Goal: Transaction & Acquisition: Purchase product/service

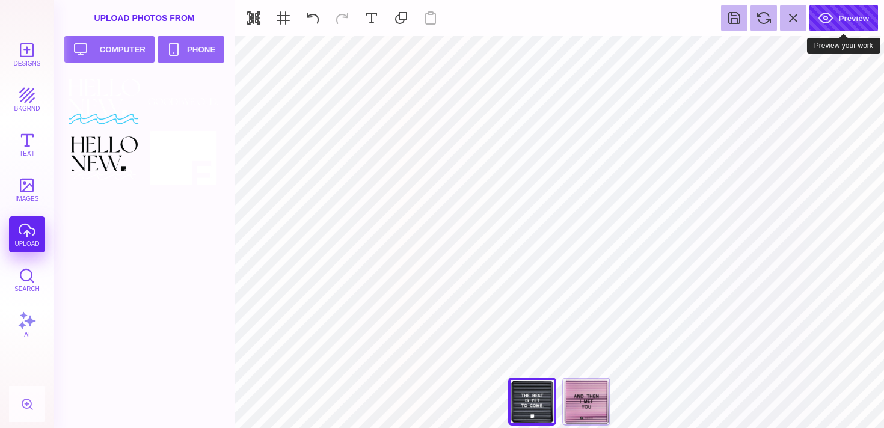
click at [846, 23] on button "Preview" at bounding box center [843, 18] width 69 height 26
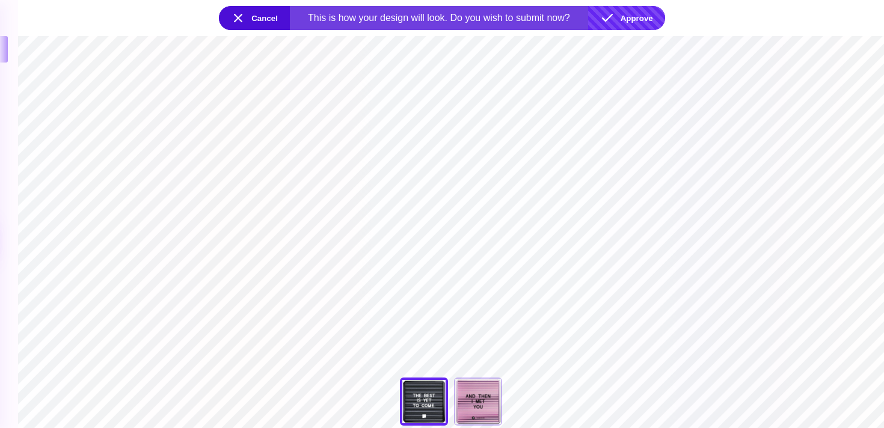
click at [631, 16] on button "Approve" at bounding box center [626, 18] width 77 height 24
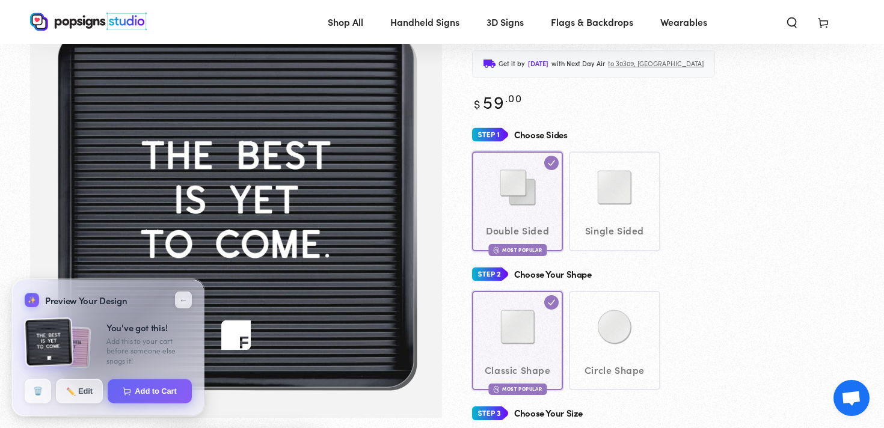
scroll to position [75, 0]
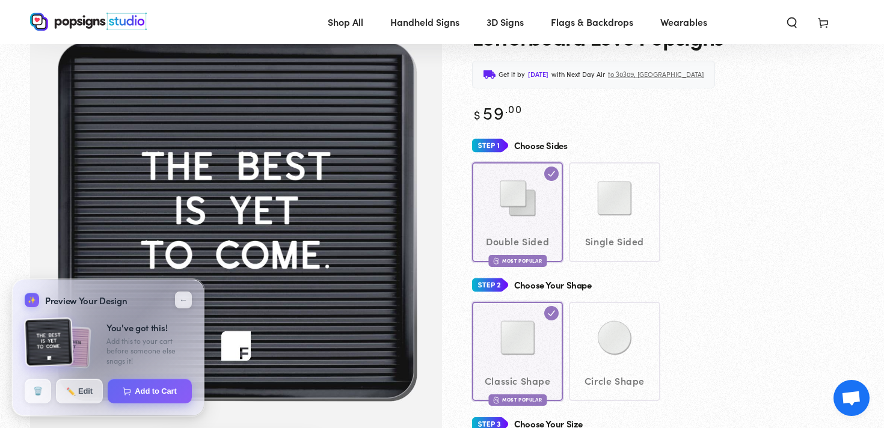
click at [510, 221] on div "Double Sided Most Popular Single Sided" at bounding box center [663, 211] width 382 height 99
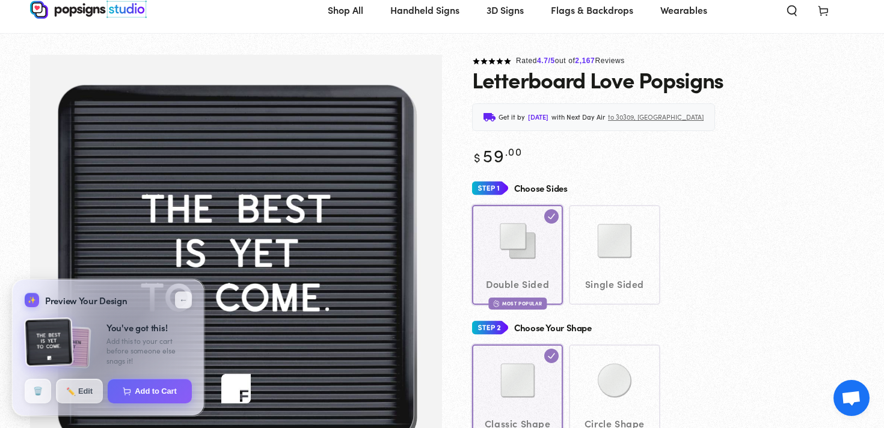
scroll to position [35, 0]
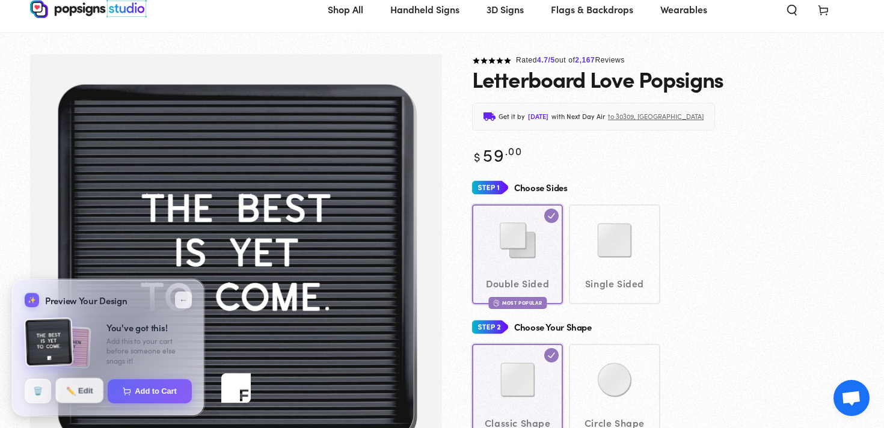
click at [81, 391] on button "✏️ Edit" at bounding box center [79, 390] width 48 height 25
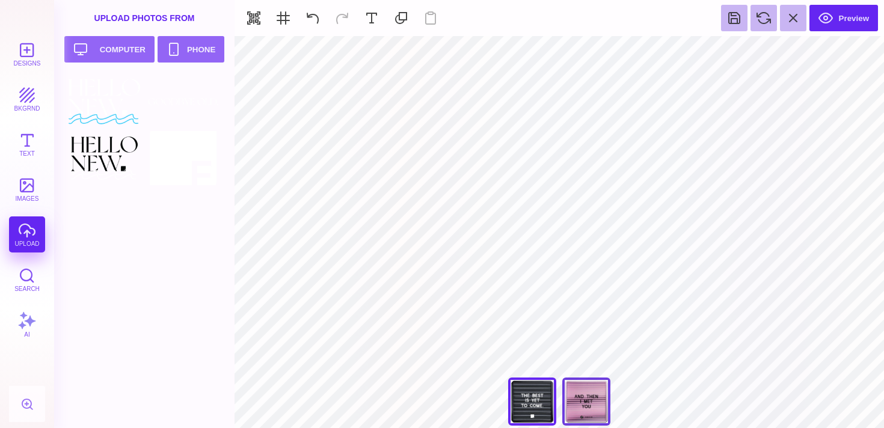
click at [581, 401] on div "And Then I Met You" at bounding box center [586, 402] width 48 height 48
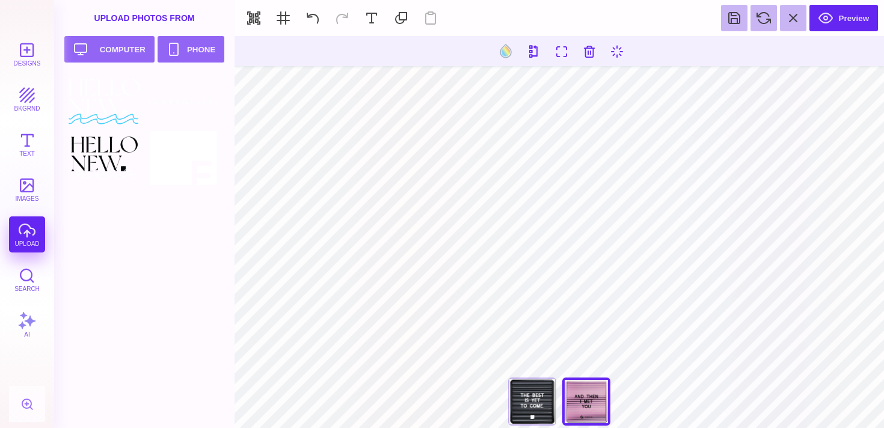
click at [28, 235] on div "Designs bkgrnd Text images upload Search AI" at bounding box center [27, 232] width 54 height 392
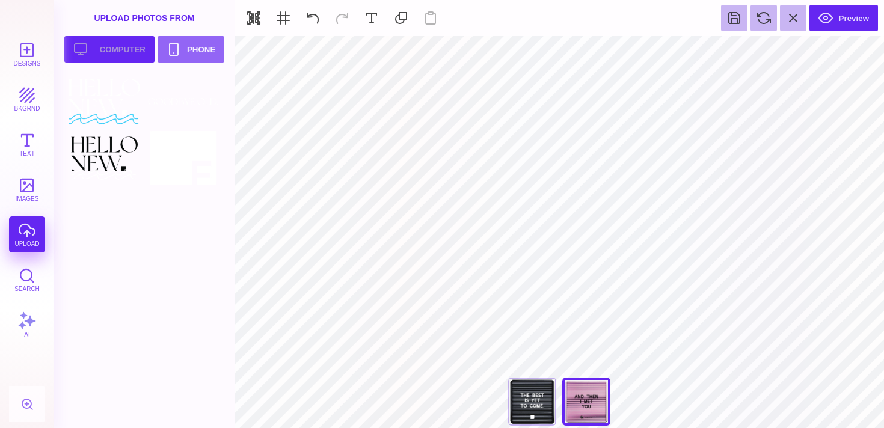
click at [110, 47] on button "Upload your artwork Computer" at bounding box center [109, 49] width 90 height 26
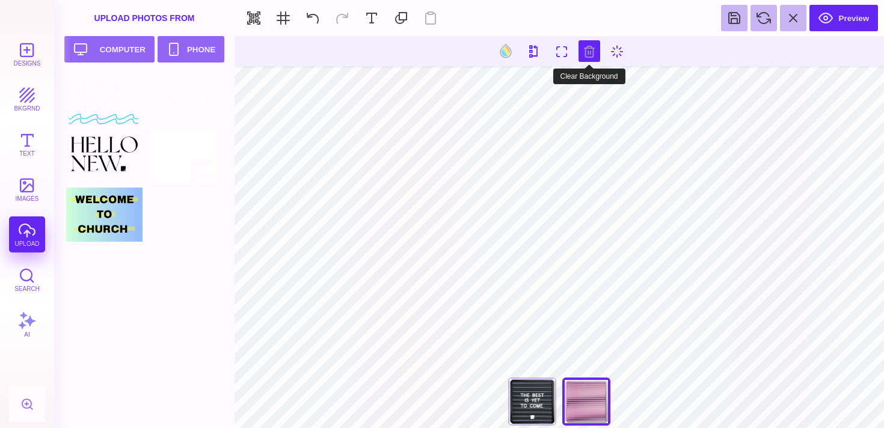
click at [586, 55] on button at bounding box center [589, 51] width 22 height 22
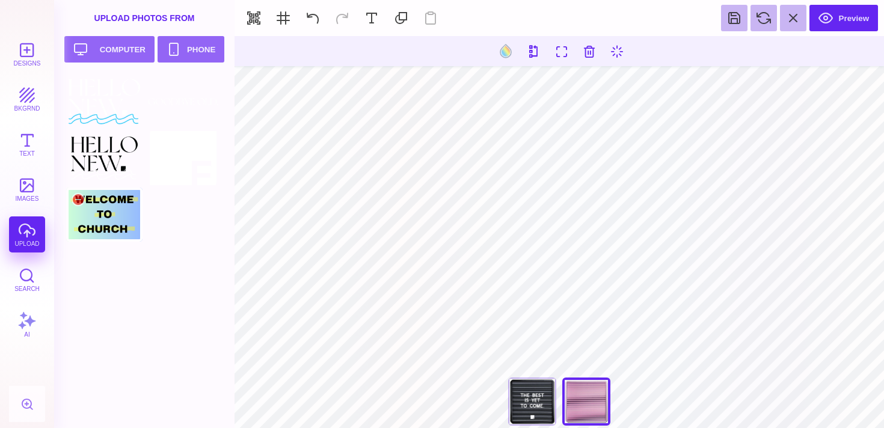
type input "#000000"
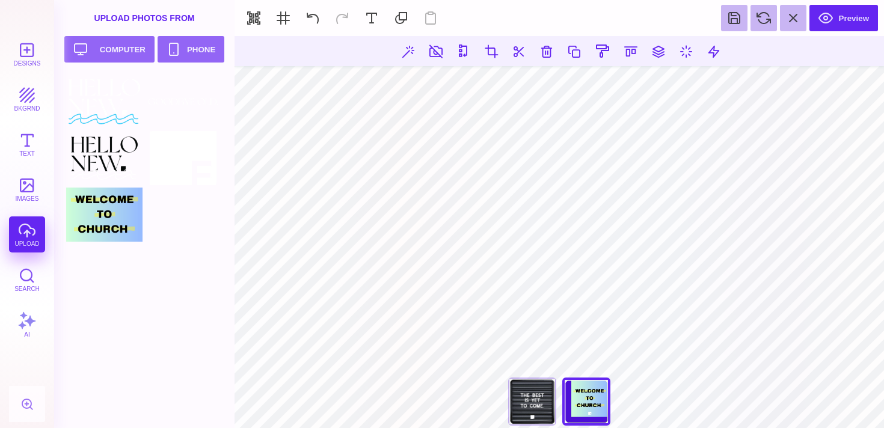
drag, startPoint x: 102, startPoint y: 215, endPoint x: 410, endPoint y: 395, distance: 356.8
click at [410, 395] on section "**********" at bounding box center [559, 232] width 649 height 392
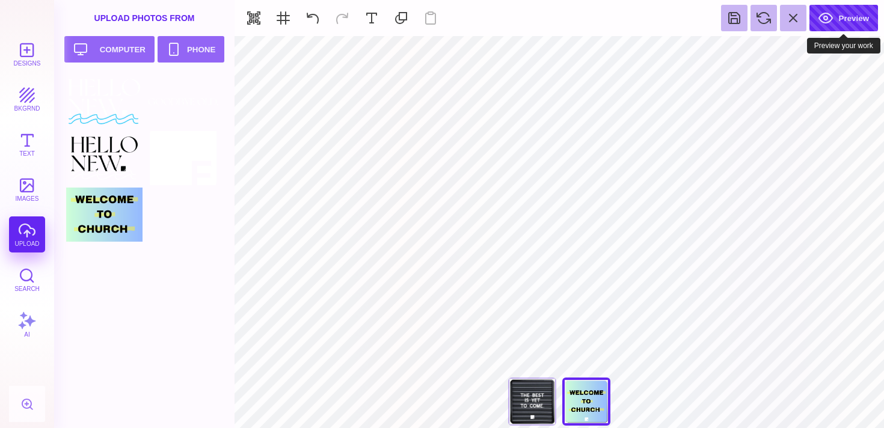
click at [836, 17] on button "Preview" at bounding box center [843, 18] width 69 height 26
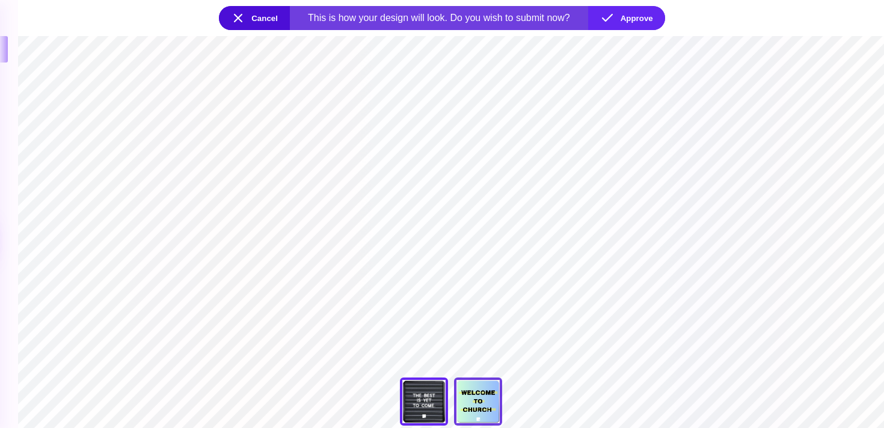
click at [481, 399] on div "And Then I Met You" at bounding box center [478, 402] width 48 height 48
click at [430, 397] on div "The Best Is Yet To Come" at bounding box center [424, 402] width 48 height 48
click at [488, 399] on div "And Then I Met You" at bounding box center [478, 402] width 48 height 48
click at [447, 420] on div "The Best Is Yet To Come" at bounding box center [424, 402] width 48 height 48
click at [474, 417] on div "And Then I Met You" at bounding box center [478, 402] width 48 height 48
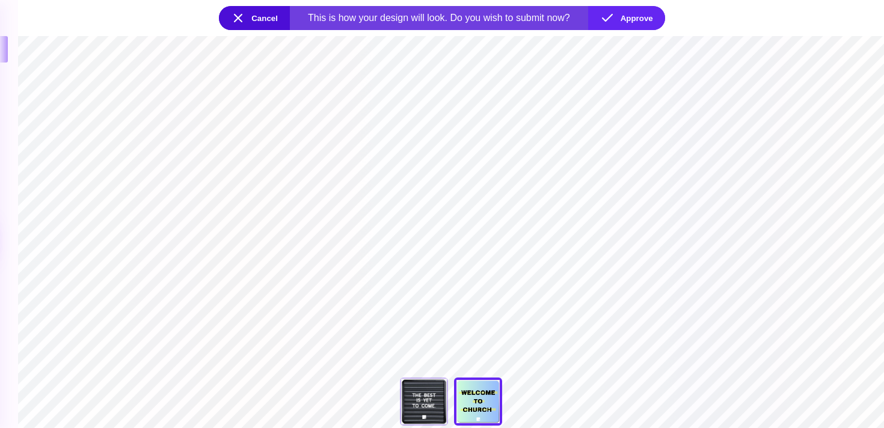
click at [447, 218] on section "**********" at bounding box center [451, 232] width 866 height 392
click at [448, 222] on section "**********" at bounding box center [451, 232] width 866 height 392
click at [244, 16] on button "Cancel" at bounding box center [254, 18] width 71 height 24
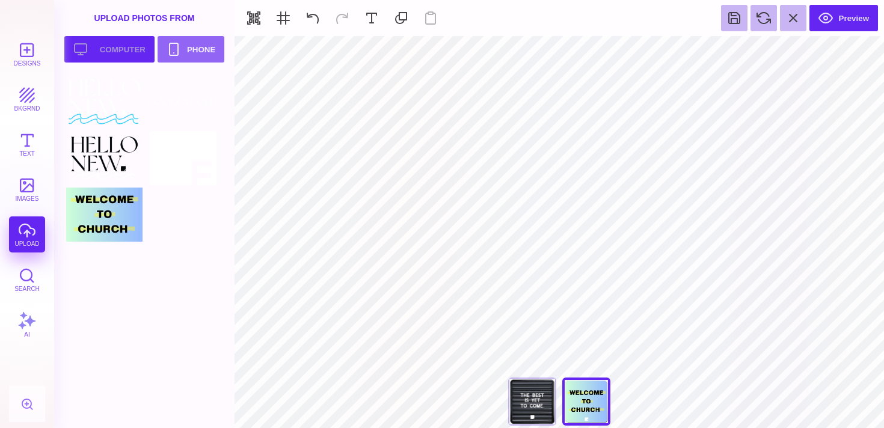
click at [108, 45] on button "Upload your artwork Computer" at bounding box center [109, 49] width 90 height 26
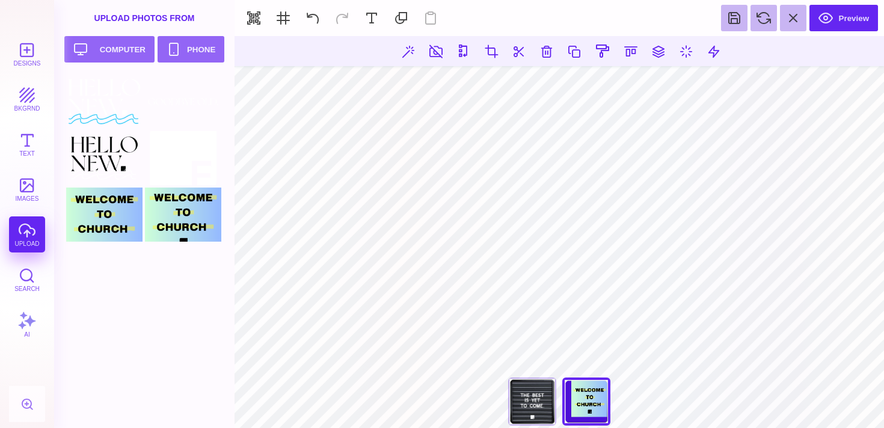
drag, startPoint x: 174, startPoint y: 228, endPoint x: 420, endPoint y: 406, distance: 303.1
click at [420, 406] on section "**********" at bounding box center [559, 232] width 649 height 392
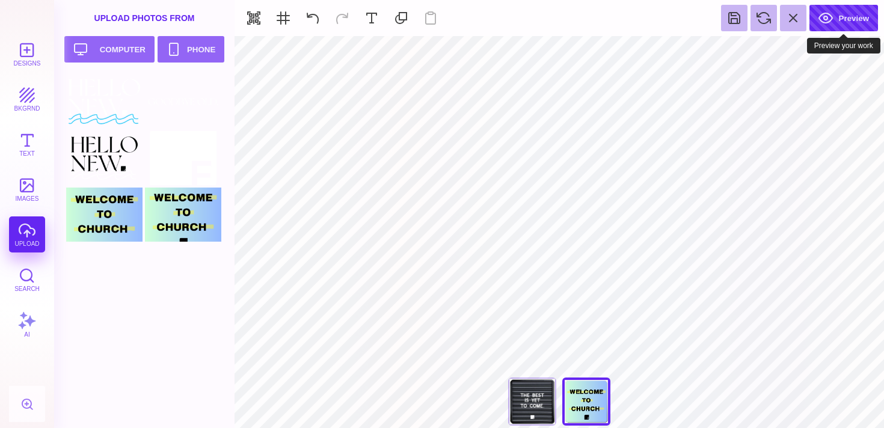
click at [851, 21] on button "Preview" at bounding box center [843, 18] width 69 height 26
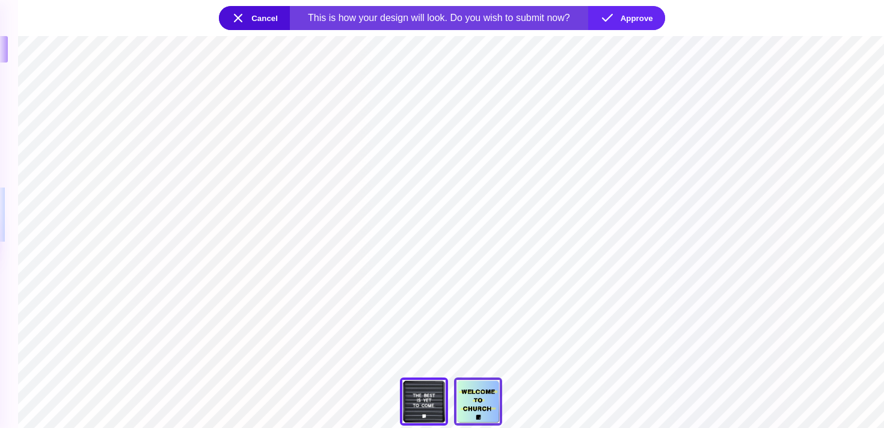
click at [484, 397] on div "And Then I Met You" at bounding box center [478, 402] width 48 height 48
click at [429, 400] on div "The Best Is Yet To Come" at bounding box center [424, 402] width 48 height 48
click at [483, 406] on div "And Then I Met You" at bounding box center [478, 402] width 48 height 48
click at [712, 123] on section "**********" at bounding box center [451, 232] width 866 height 392
click at [637, 14] on button "Approve" at bounding box center [626, 18] width 77 height 24
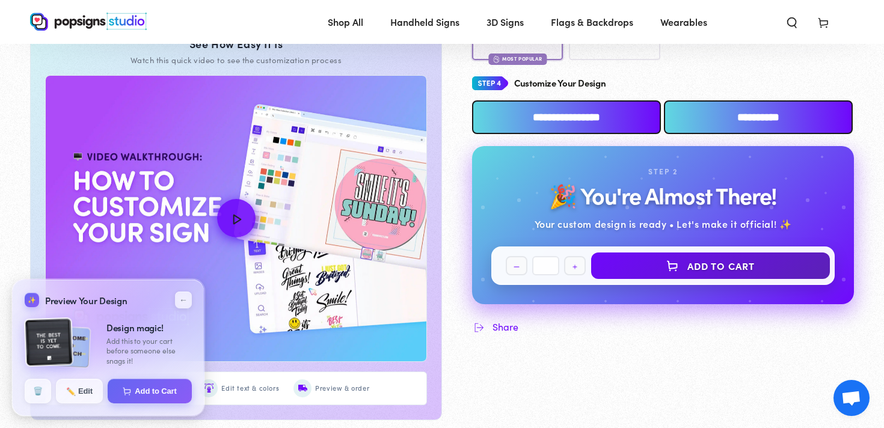
scroll to position [557, 0]
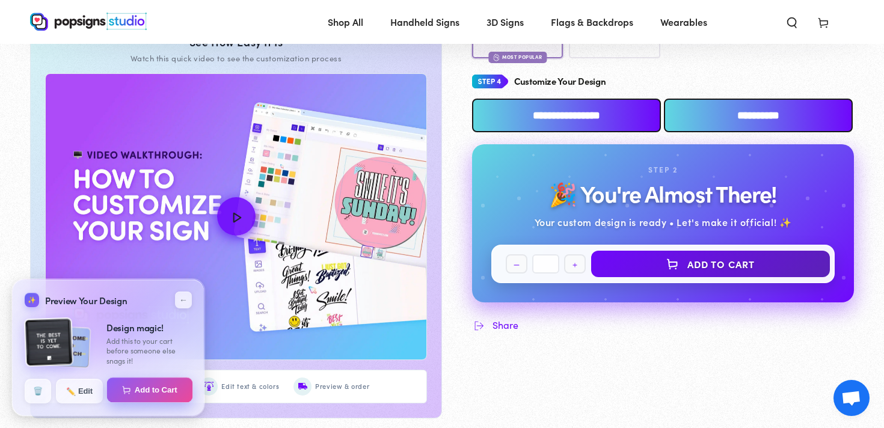
click at [138, 395] on button "Add to Cart" at bounding box center [150, 390] width 86 height 25
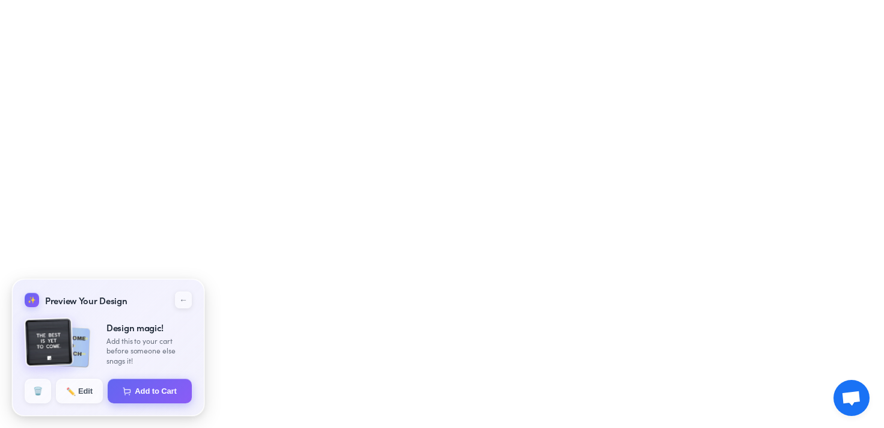
select select "**********"
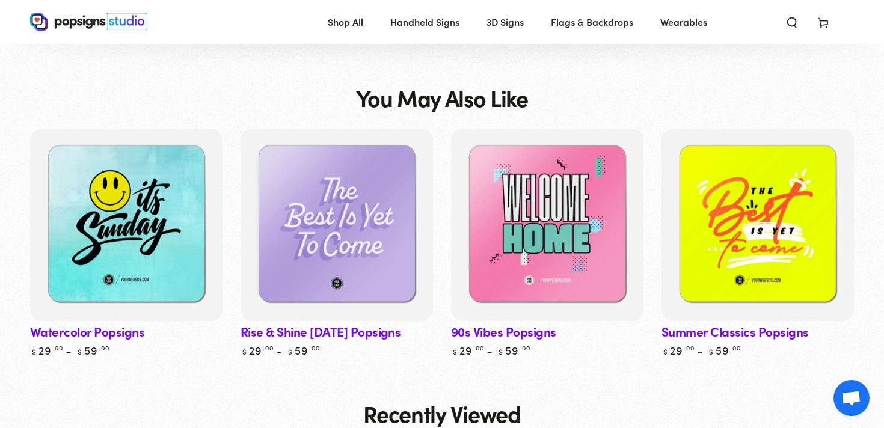
scroll to position [1760, 0]
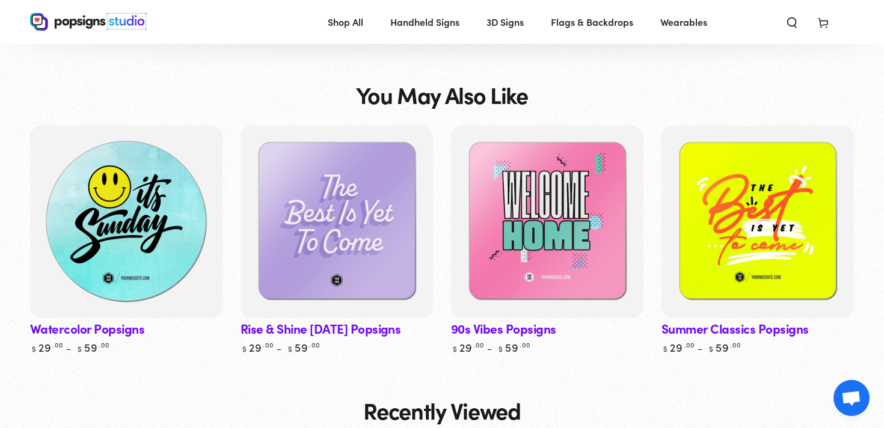
click at [124, 249] on img at bounding box center [126, 222] width 198 height 198
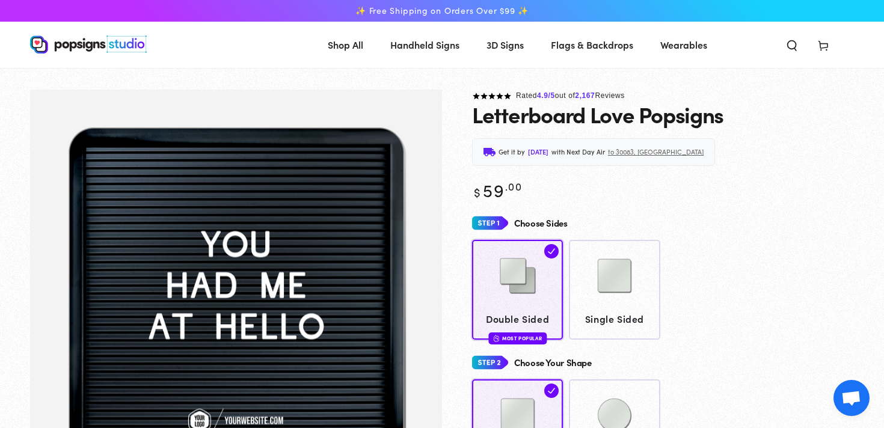
click at [826, 51] on use at bounding box center [822, 46] width 9 height 10
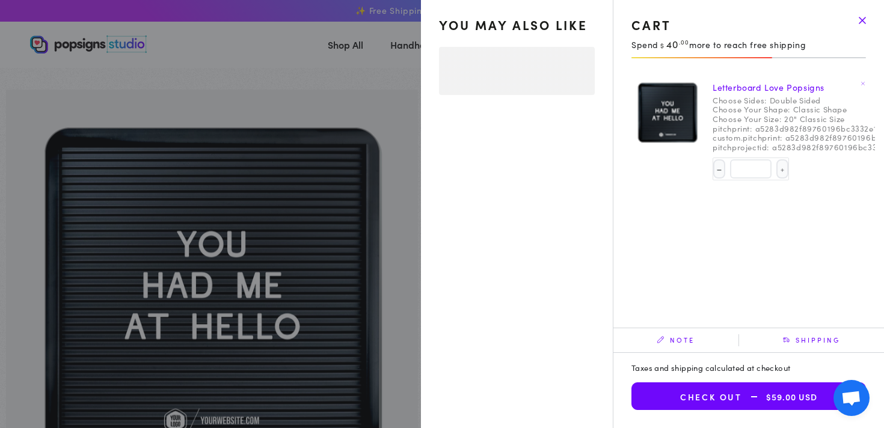
select select "**********"
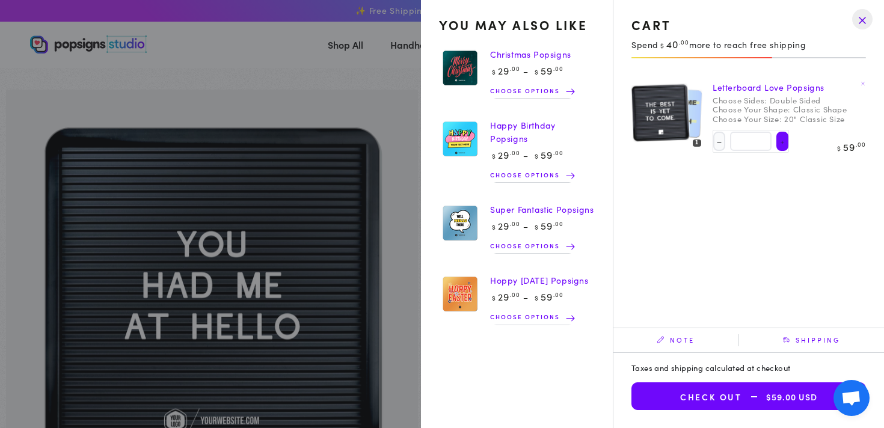
click at [776, 142] on button "Increase quantity for Letterboard Love Popsigns" at bounding box center [782, 141] width 12 height 19
type input "*"
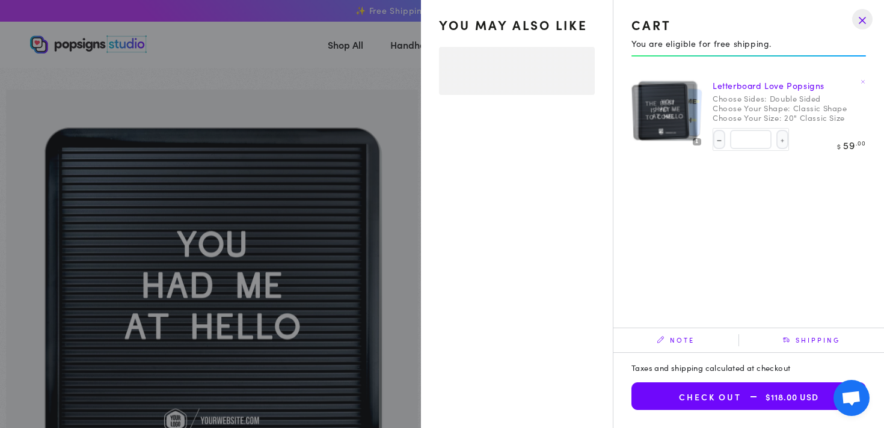
select select "**********"
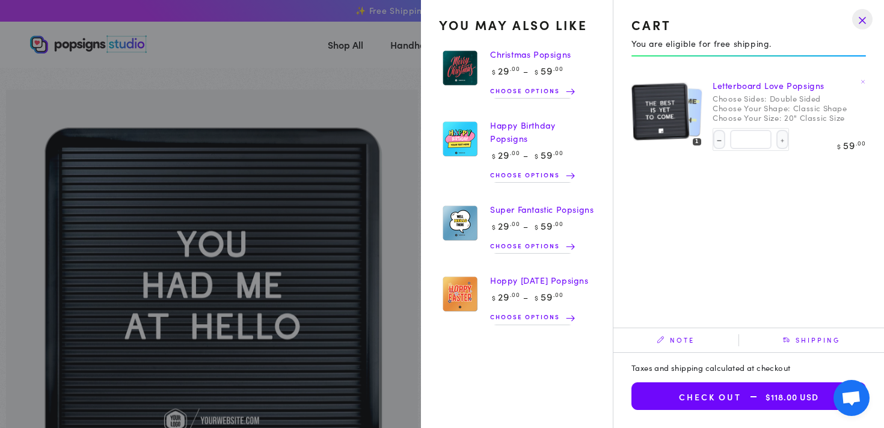
click at [808, 58] on summary "Cart 2 2 items" at bounding box center [823, 44] width 31 height 26
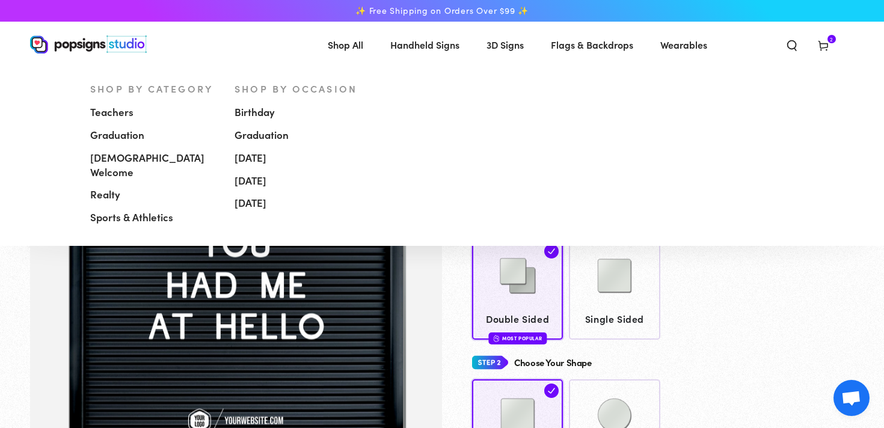
click at [127, 160] on span "[DEMOGRAPHIC_DATA] Welcome" at bounding box center [153, 165] width 126 height 29
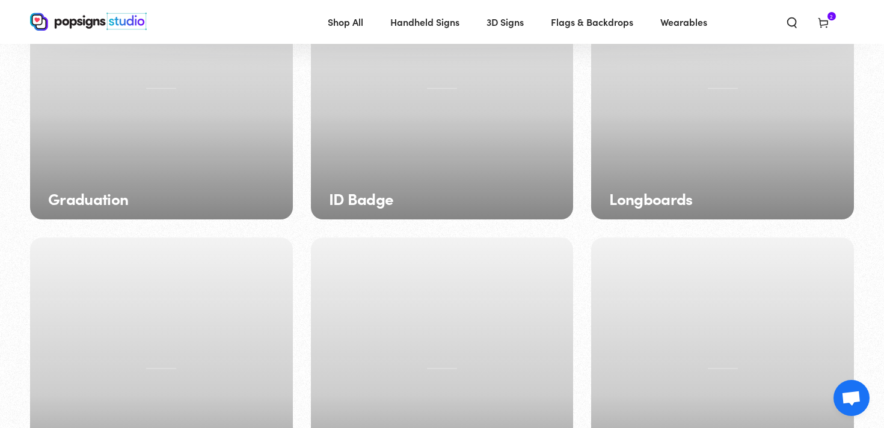
scroll to position [376, 0]
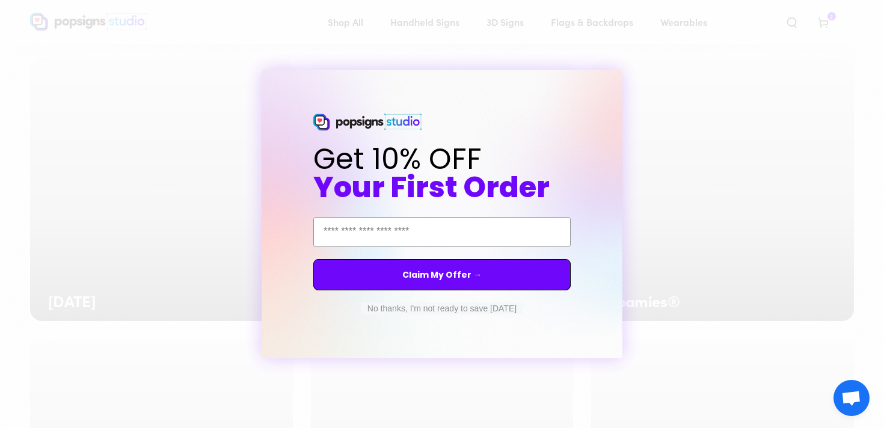
click at [472, 315] on div "No thanks, I'm not ready to save today" at bounding box center [442, 308] width 168 height 24
click at [471, 307] on button "No thanks, I'm not ready to save today" at bounding box center [441, 308] width 161 height 12
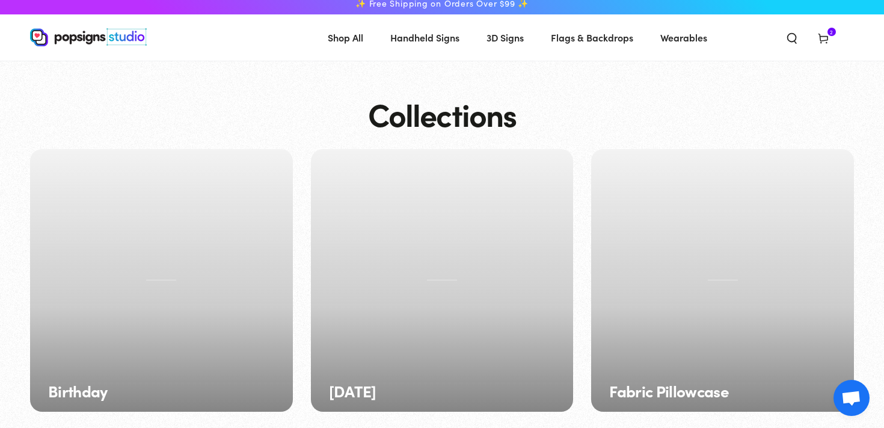
scroll to position [0, 0]
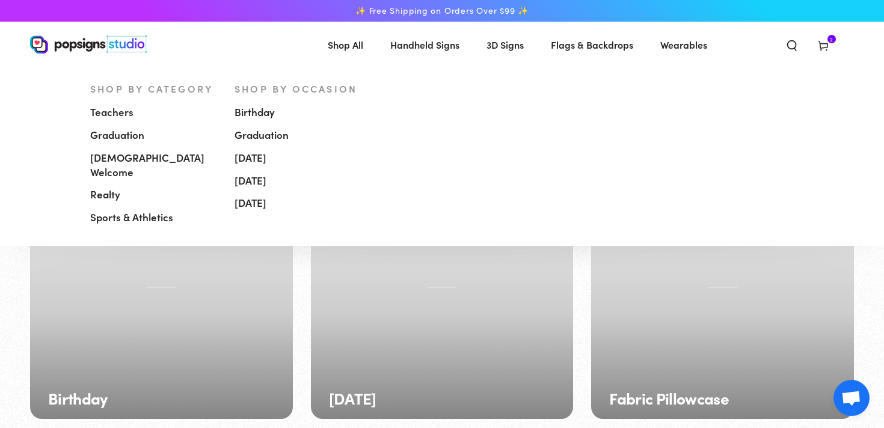
click at [122, 157] on span "[DEMOGRAPHIC_DATA] Welcome" at bounding box center [153, 165] width 126 height 29
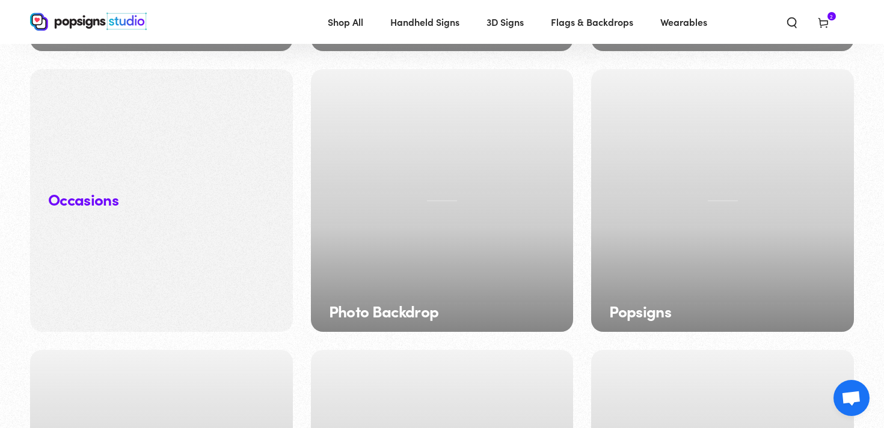
scroll to position [860, 0]
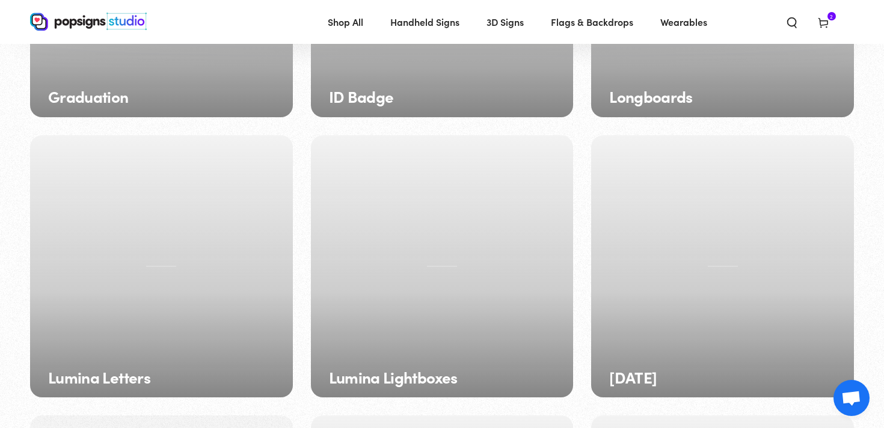
click at [68, 22] on img at bounding box center [88, 22] width 117 height 18
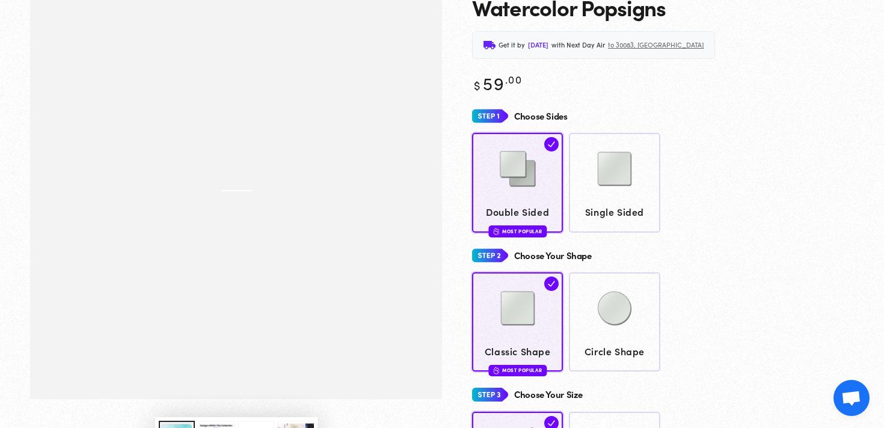
scroll to position [108, 0]
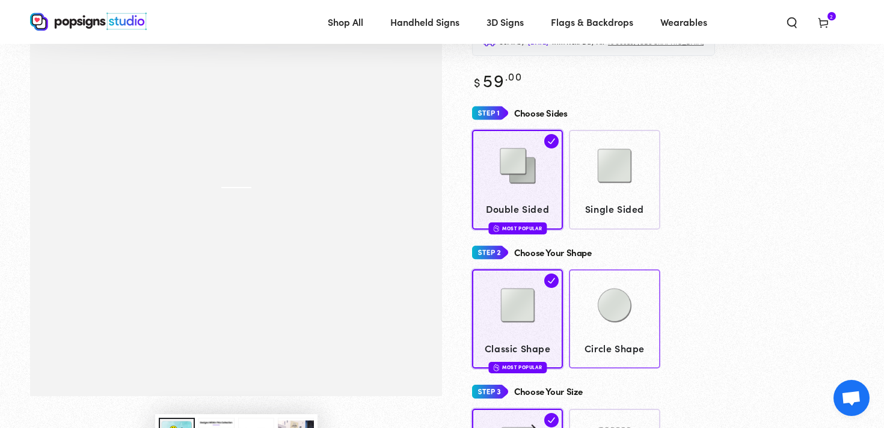
click at [611, 318] on img at bounding box center [614, 305] width 60 height 60
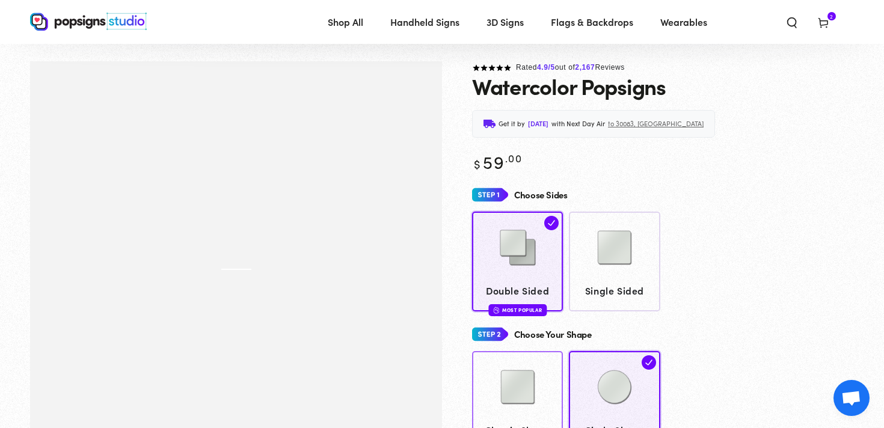
scroll to position [25, 0]
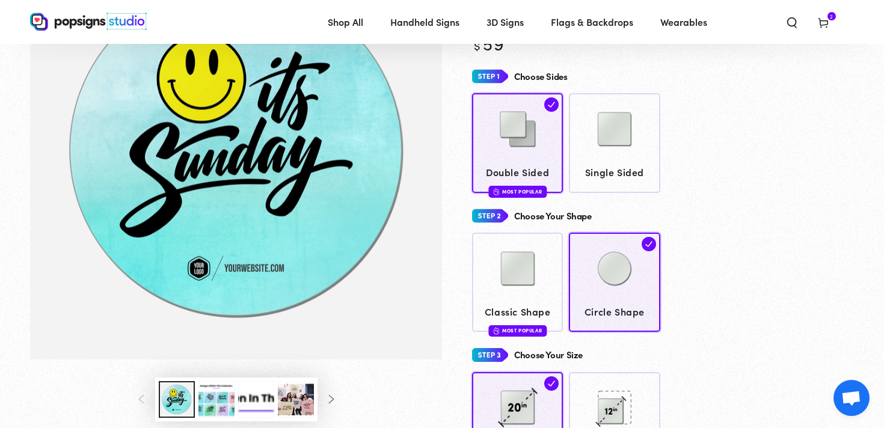
click at [260, 190] on img "Gallery Viewer" at bounding box center [236, 151] width 412 height 417
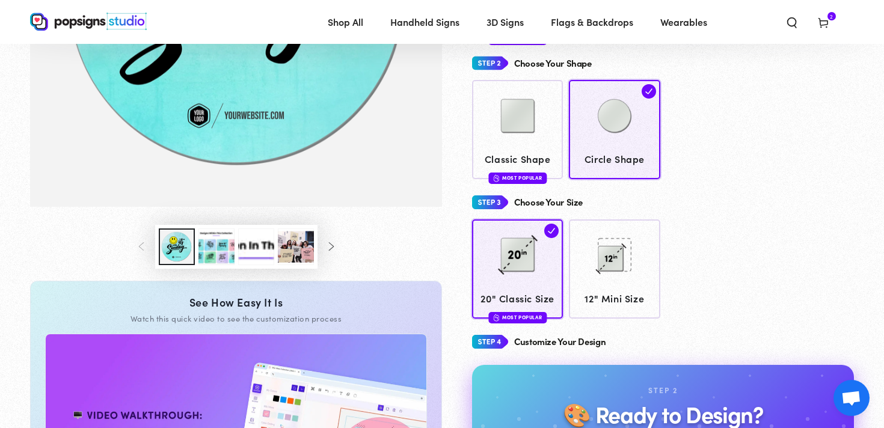
scroll to position [350, 0]
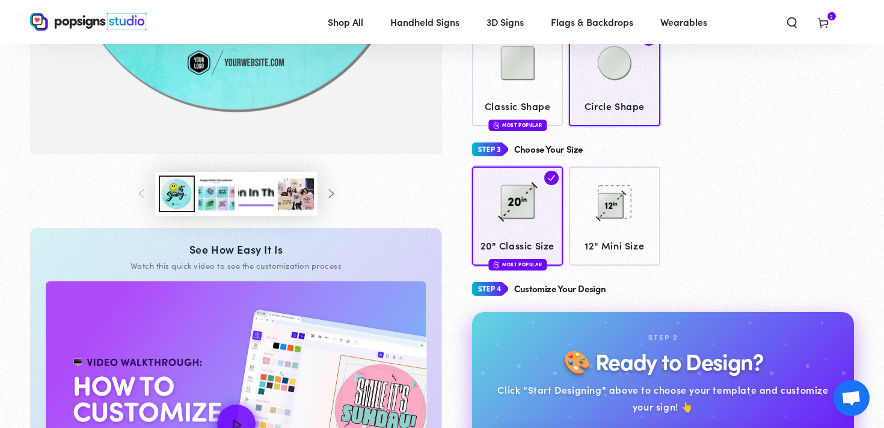
click at [556, 290] on h4 "Customize Your Design" at bounding box center [559, 289] width 91 height 10
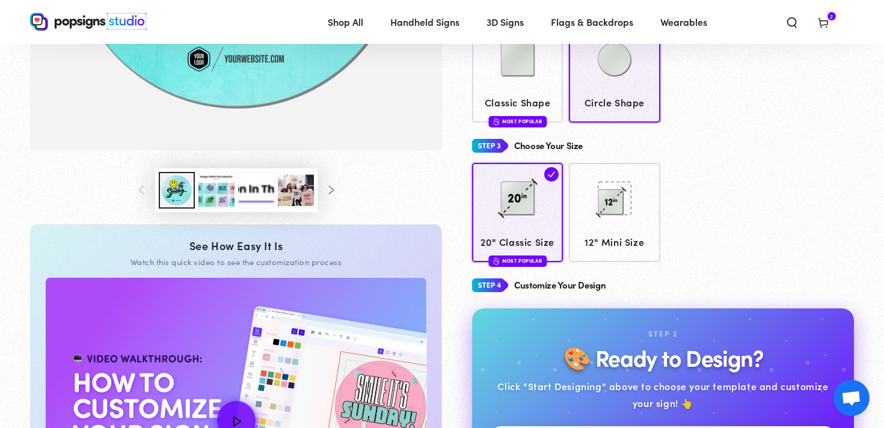
click at [551, 288] on h4 "Customize Your Design" at bounding box center [559, 285] width 91 height 10
click at [494, 280] on img at bounding box center [490, 285] width 36 height 22
click at [492, 283] on img at bounding box center [490, 285] width 36 height 22
click at [562, 285] on h4 "Customize Your Design" at bounding box center [559, 285] width 91 height 10
